Goal: Task Accomplishment & Management: Manage account settings

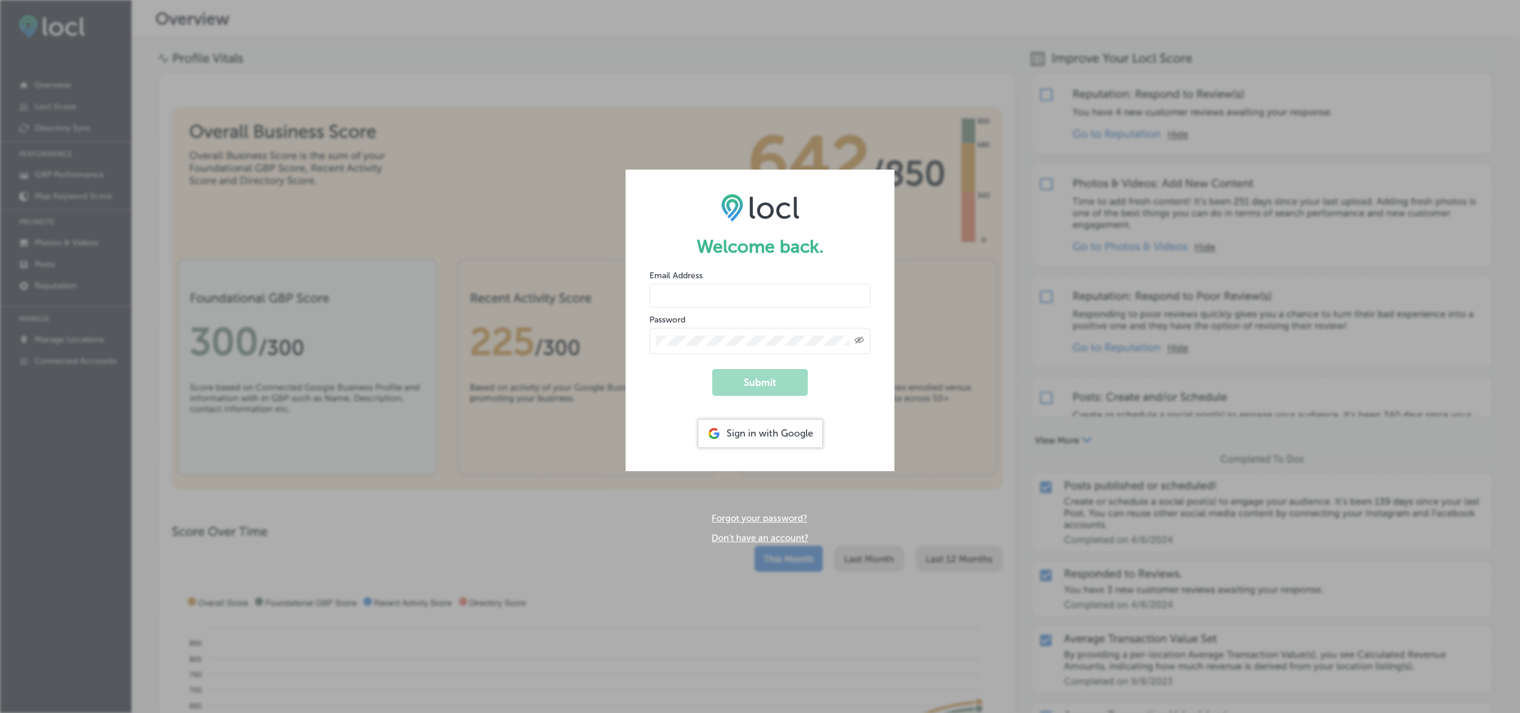
type input "[EMAIL_ADDRESS][DOMAIN_NAME]"
click at [777, 354] on div "Created with Sketch." at bounding box center [759, 341] width 221 height 26
click at [770, 379] on button "Submit" at bounding box center [760, 382] width 96 height 27
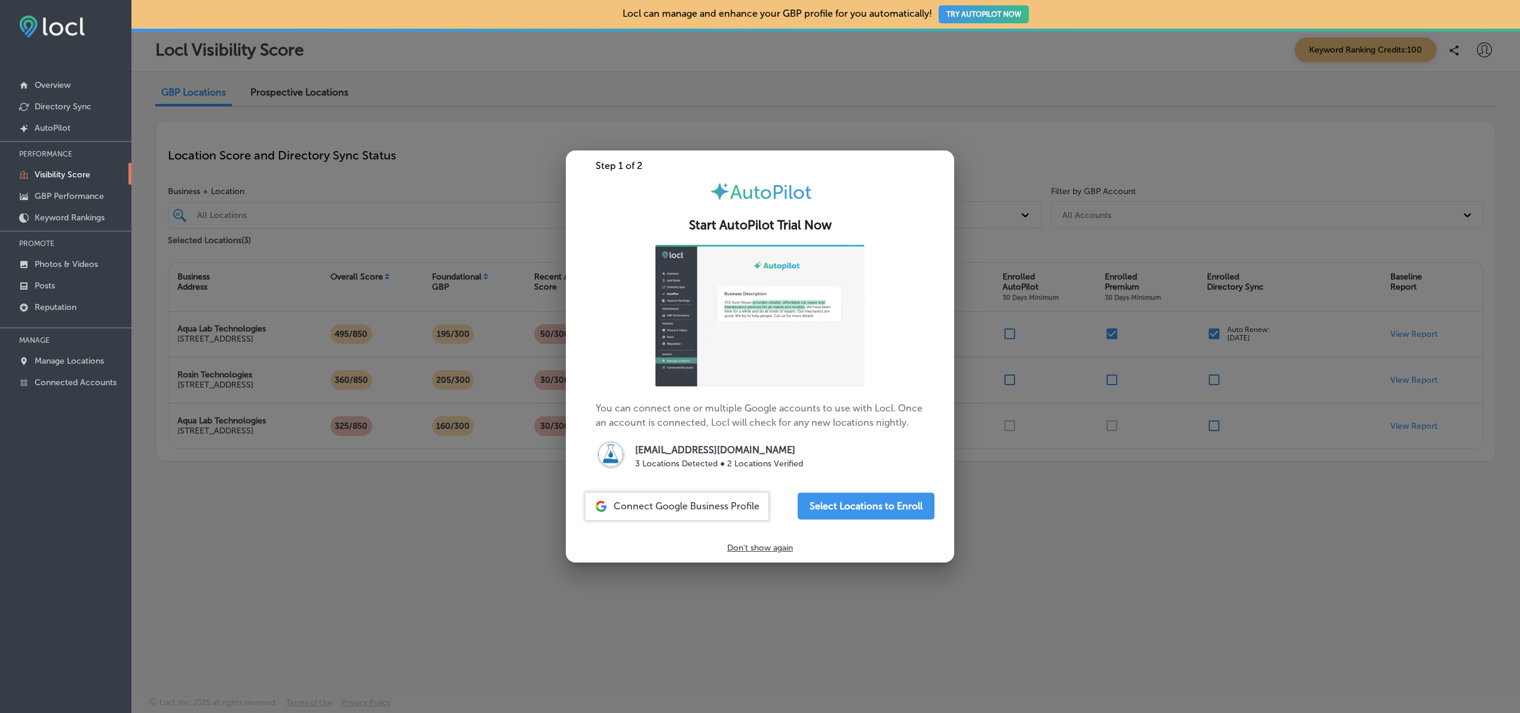
click at [699, 512] on span "Connect Google Business Profile" at bounding box center [686, 506] width 146 height 11
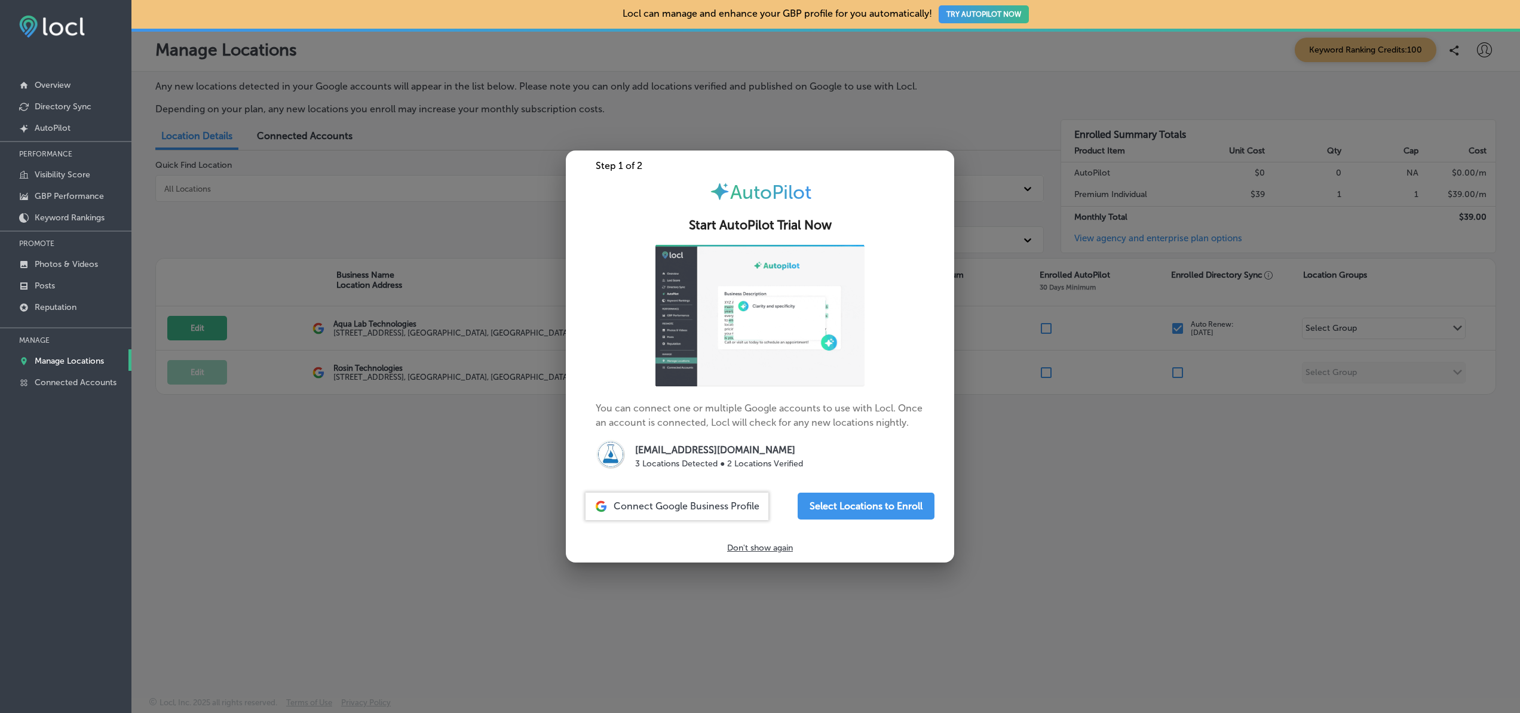
click at [585, 160] on div "Step 1 of 2" at bounding box center [760, 165] width 388 height 11
click at [652, 512] on span "Connect Google Business Profile" at bounding box center [686, 506] width 146 height 11
click at [747, 553] on p "Don't show again" at bounding box center [760, 548] width 66 height 10
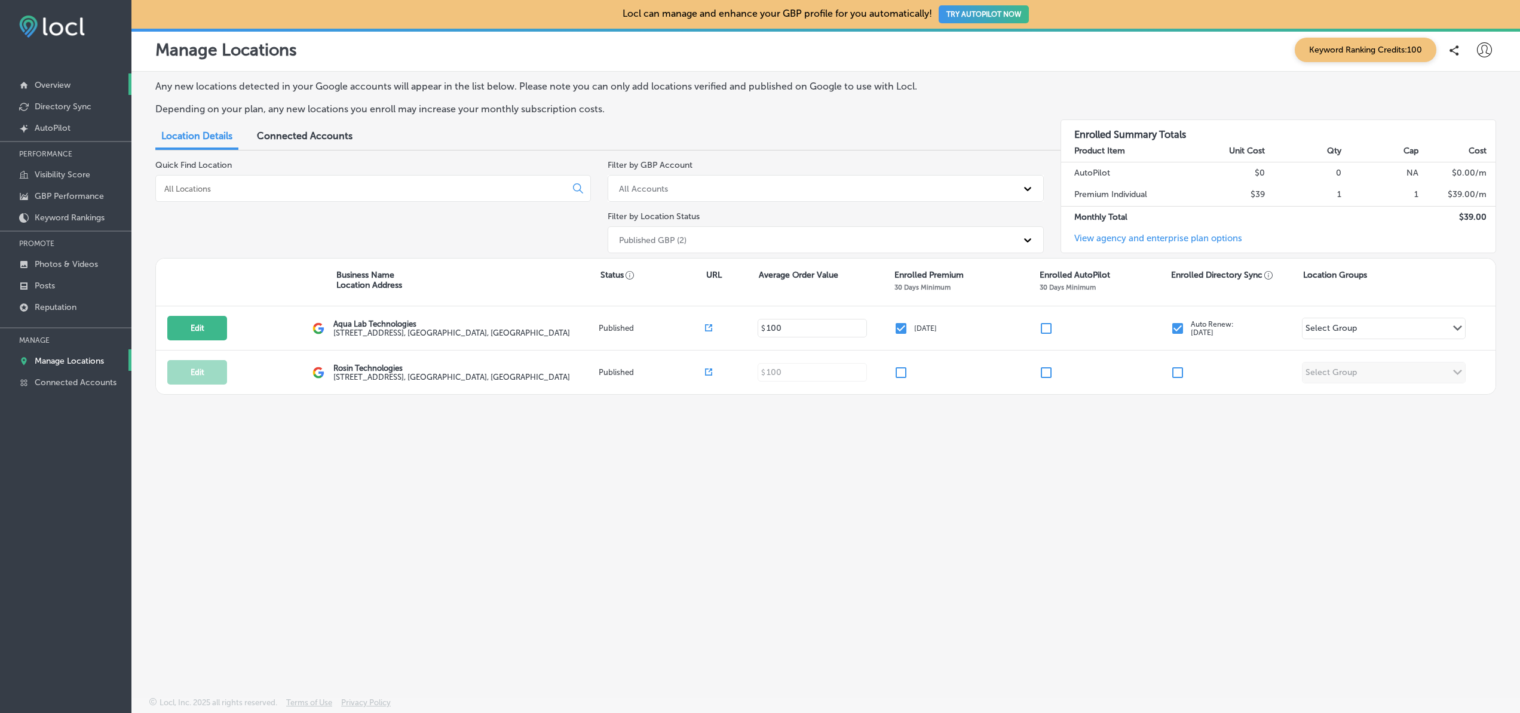
click at [51, 76] on link "Overview" at bounding box center [65, 84] width 131 height 22
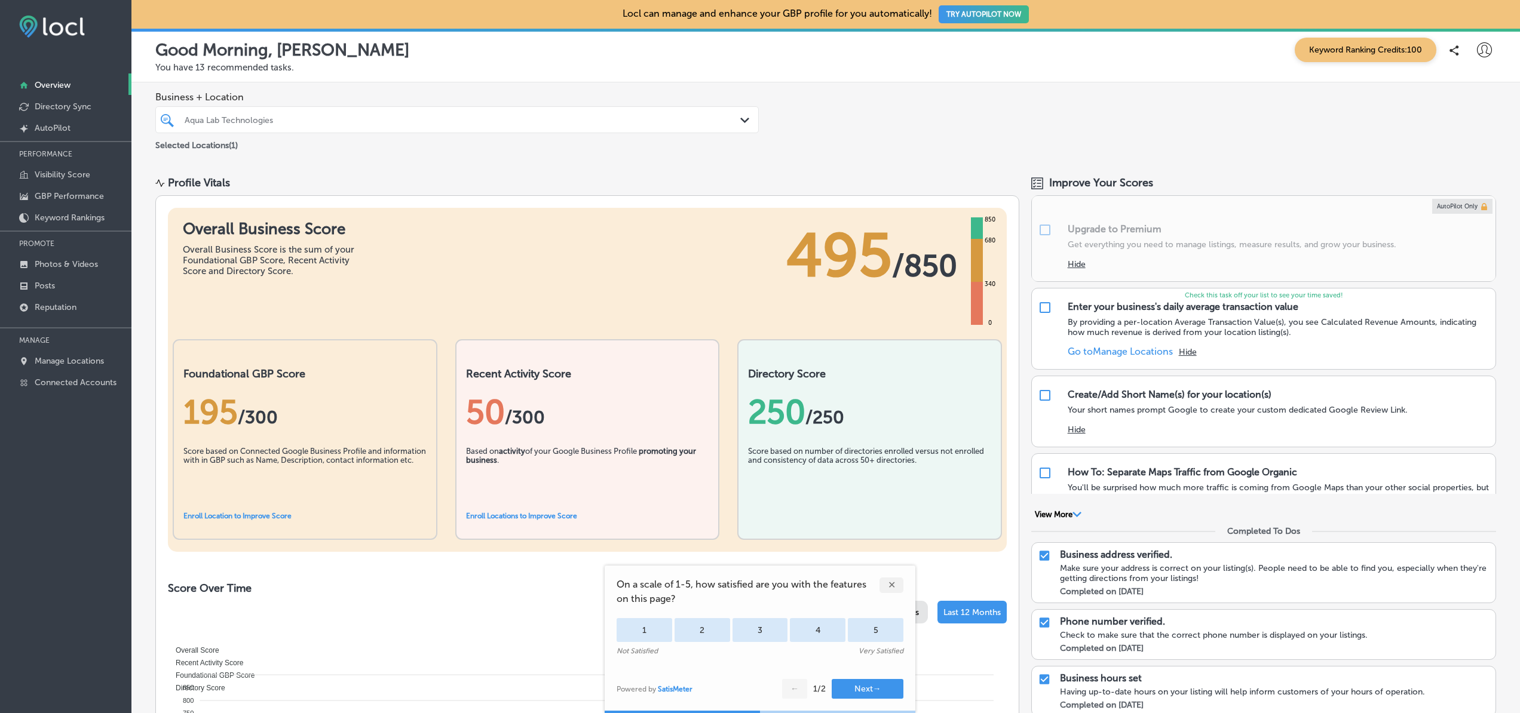
click at [1488, 57] on icon at bounding box center [1484, 49] width 15 height 15
click at [1469, 86] on p "My Account" at bounding box center [1454, 93] width 54 height 14
select select "US"
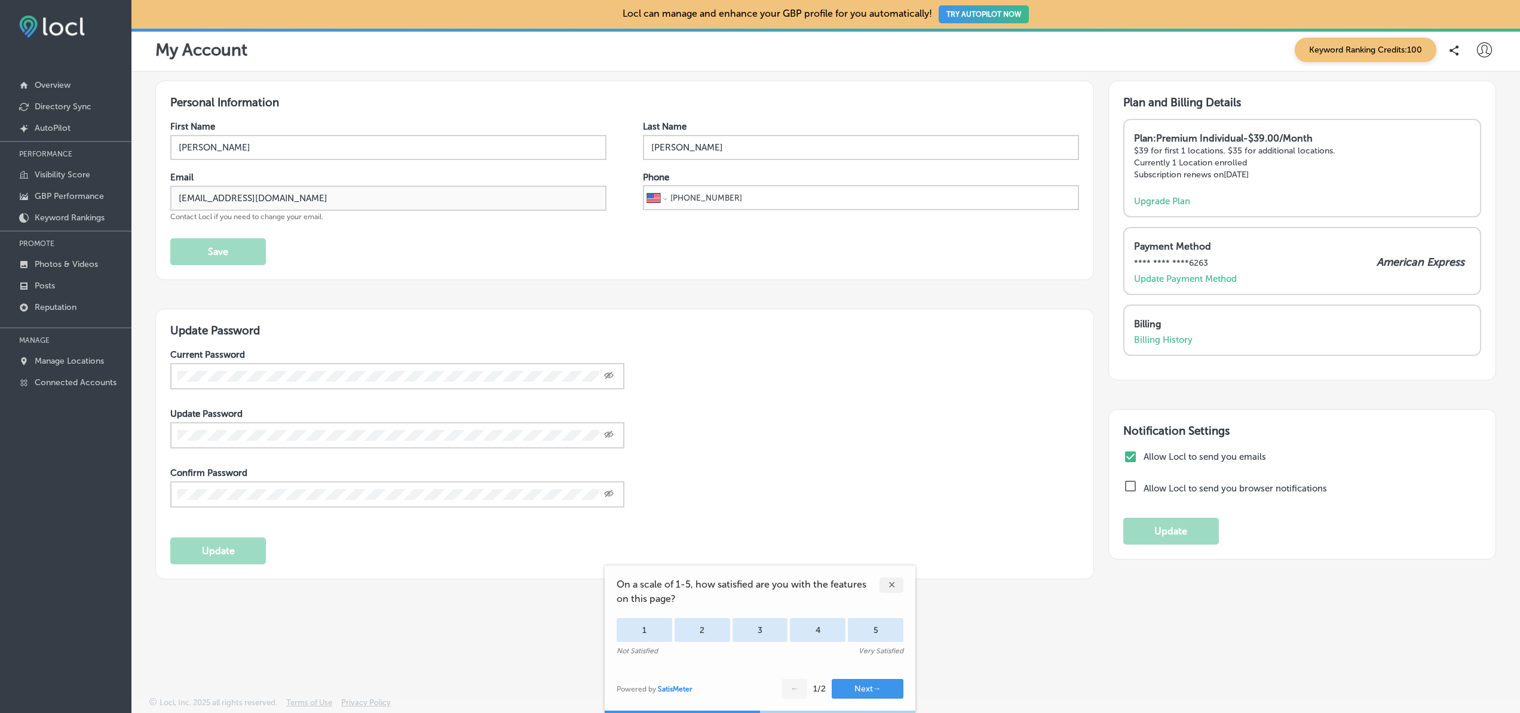
scroll to position [44, 0]
